Goal: Use online tool/utility: Utilize a website feature to perform a specific function

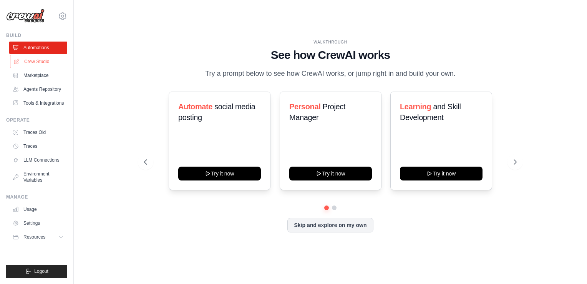
click at [40, 60] on link "Crew Studio" at bounding box center [39, 61] width 58 height 12
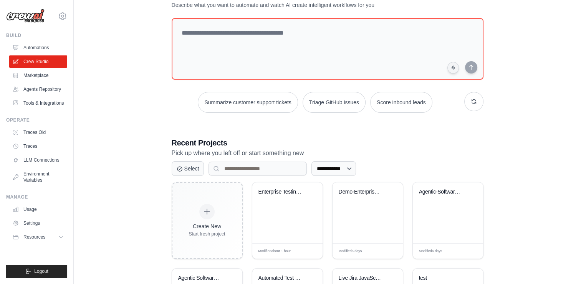
scroll to position [77, 0]
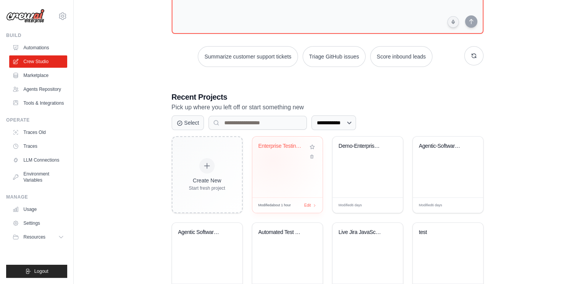
click at [273, 160] on div "Enterprise Testing Automation Platf..." at bounding box center [288, 166] width 70 height 61
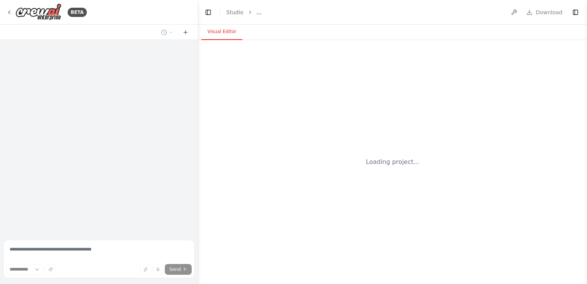
select select "****"
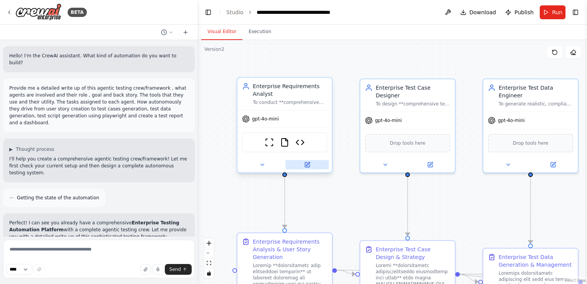
scroll to position [1331, 0]
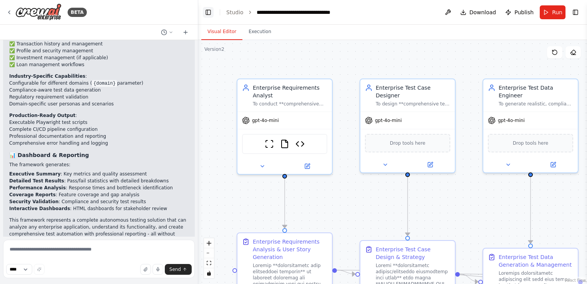
click at [207, 12] on button "Toggle Left Sidebar" at bounding box center [208, 12] width 11 height 11
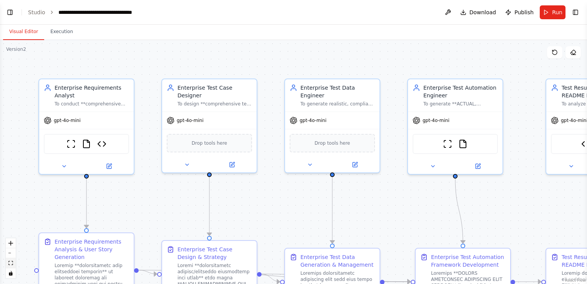
click at [11, 261] on icon "fit view" at bounding box center [10, 263] width 5 height 4
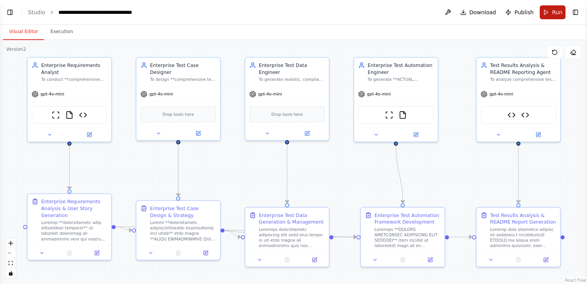
click at [554, 13] on span "Run" at bounding box center [557, 12] width 10 height 8
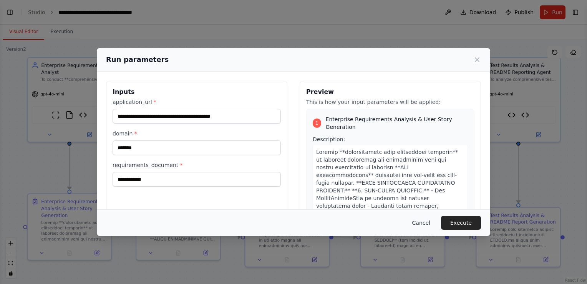
click at [427, 222] on button "Cancel" at bounding box center [421, 223] width 30 height 14
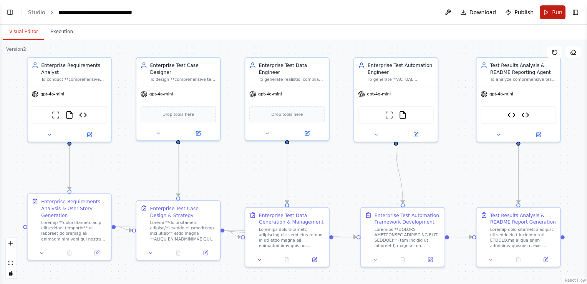
click at [546, 8] on button "Run" at bounding box center [553, 12] width 26 height 14
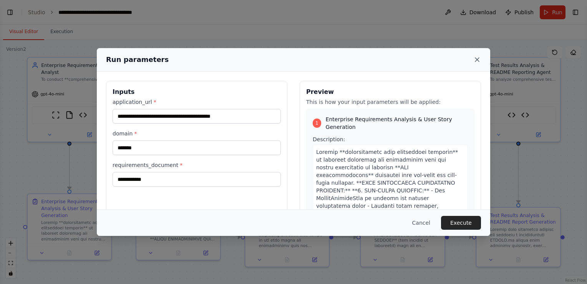
click at [478, 59] on icon at bounding box center [477, 60] width 4 height 4
